Goal: Task Accomplishment & Management: Use online tool/utility

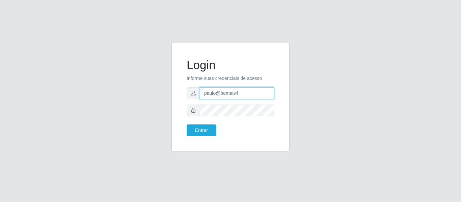
click at [224, 93] on input "paulo@bemais4" at bounding box center [237, 93] width 75 height 12
drag, startPoint x: 237, startPoint y: 94, endPoint x: 193, endPoint y: 94, distance: 44.2
click at [193, 94] on div "paulo@bemais4" at bounding box center [231, 93] width 88 height 12
type input "i"
drag, startPoint x: 203, startPoint y: 94, endPoint x: 310, endPoint y: 87, distance: 107.2
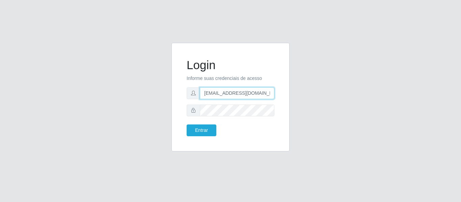
click at [310, 87] on div "Login Informe suas credenciais de acesso [EMAIL_ADDRESS][DOMAIN_NAME] Entrar" at bounding box center [230, 101] width 385 height 117
type input "juliomarques@superpopular"
click at [187, 125] on button "Entrar" at bounding box center [202, 131] width 30 height 12
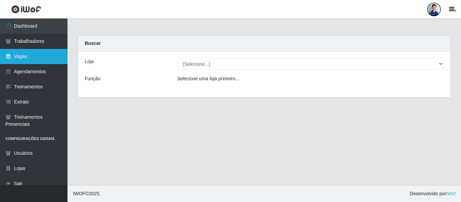
click at [32, 57] on link "Vagas" at bounding box center [34, 56] width 68 height 15
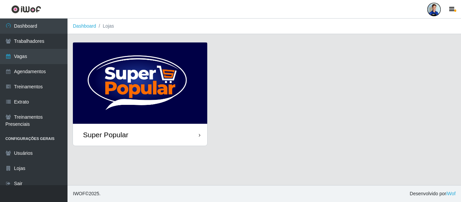
click at [118, 87] on img at bounding box center [140, 83] width 134 height 81
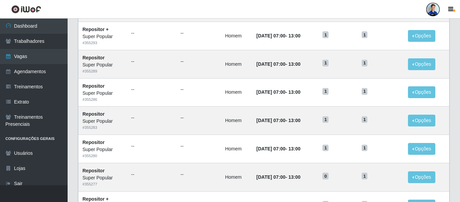
scroll to position [370, 0]
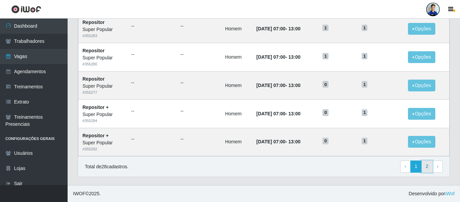
click at [425, 168] on link "2" at bounding box center [426, 167] width 11 height 12
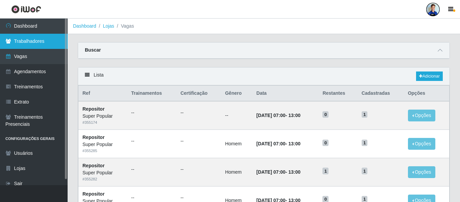
click at [34, 35] on link "Trabalhadores" at bounding box center [34, 41] width 68 height 15
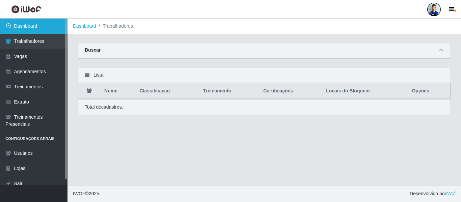
click at [33, 28] on link "Dashboard" at bounding box center [34, 26] width 68 height 15
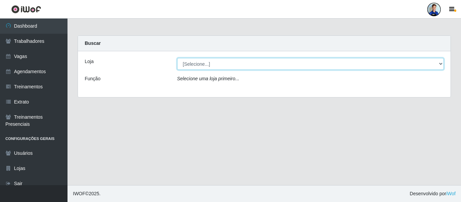
drag, startPoint x: 196, startPoint y: 65, endPoint x: 194, endPoint y: 70, distance: 5.0
click at [196, 65] on select "[Selecione...] Super Popular" at bounding box center [310, 64] width 267 height 12
select select "537"
click at [177, 58] on select "[Selecione...] Super Popular" at bounding box center [310, 64] width 267 height 12
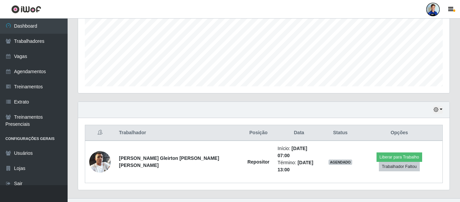
scroll to position [156, 0]
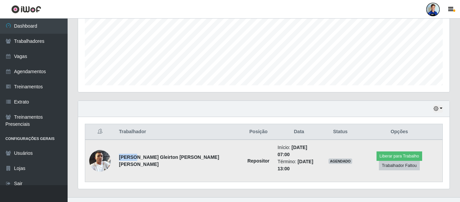
drag, startPoint x: 121, startPoint y: 156, endPoint x: 134, endPoint y: 156, distance: 13.9
click at [134, 156] on td "José Gleirton oliveira brilhante" at bounding box center [179, 161] width 128 height 43
click at [134, 156] on strong "José Gleirton oliveira brilhante" at bounding box center [169, 161] width 100 height 12
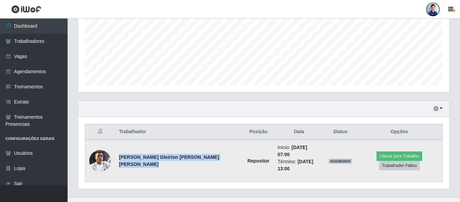
click at [148, 157] on strong "José Gleirton oliveira brilhante" at bounding box center [169, 161] width 100 height 12
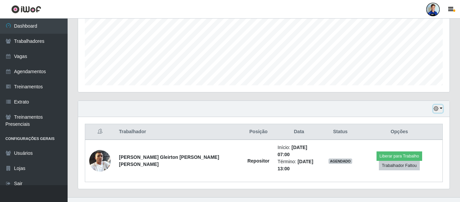
click at [437, 107] on icon "button" at bounding box center [435, 108] width 5 height 5
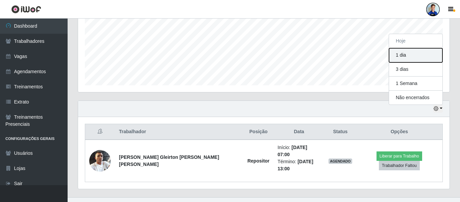
click at [421, 58] on button "1 dia" at bounding box center [415, 55] width 53 height 14
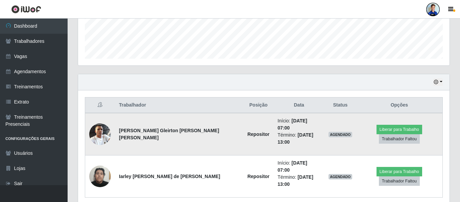
scroll to position [186, 0]
